Goal: Task Accomplishment & Management: Complete application form

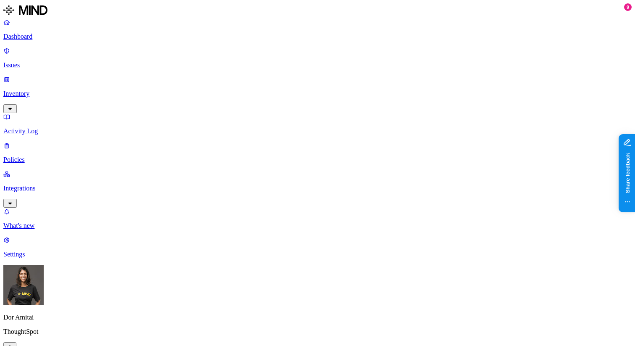
click at [44, 156] on p "Policies" at bounding box center [317, 160] width 628 height 8
